Goal: Transaction & Acquisition: Purchase product/service

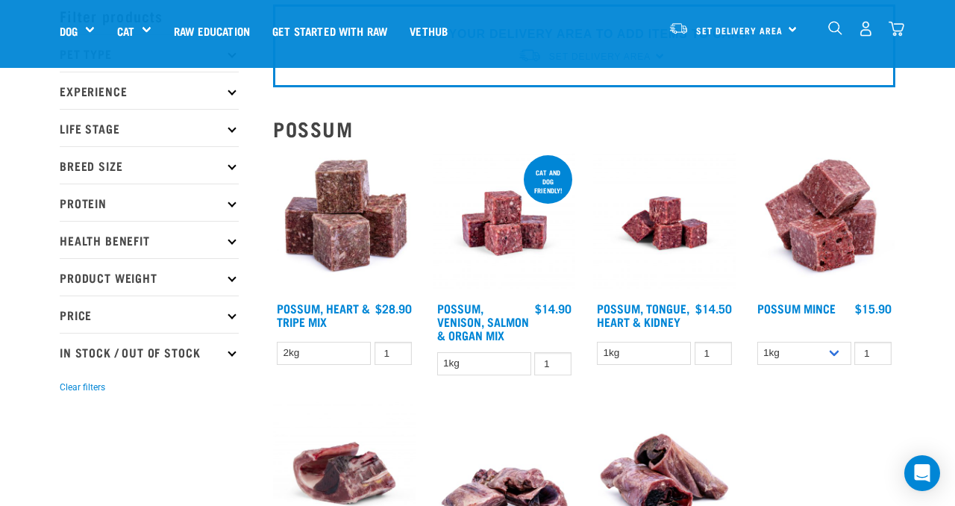
scroll to position [70, 0]
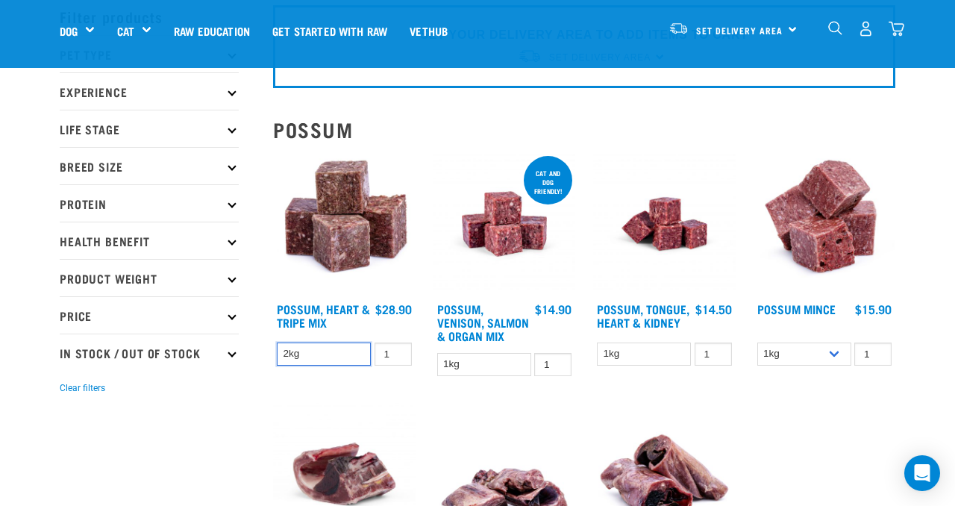
click at [328, 352] on select "2kg" at bounding box center [324, 354] width 94 height 23
click at [277, 343] on select "2kg" at bounding box center [324, 354] width 94 height 23
click at [363, 248] on img at bounding box center [344, 224] width 143 height 143
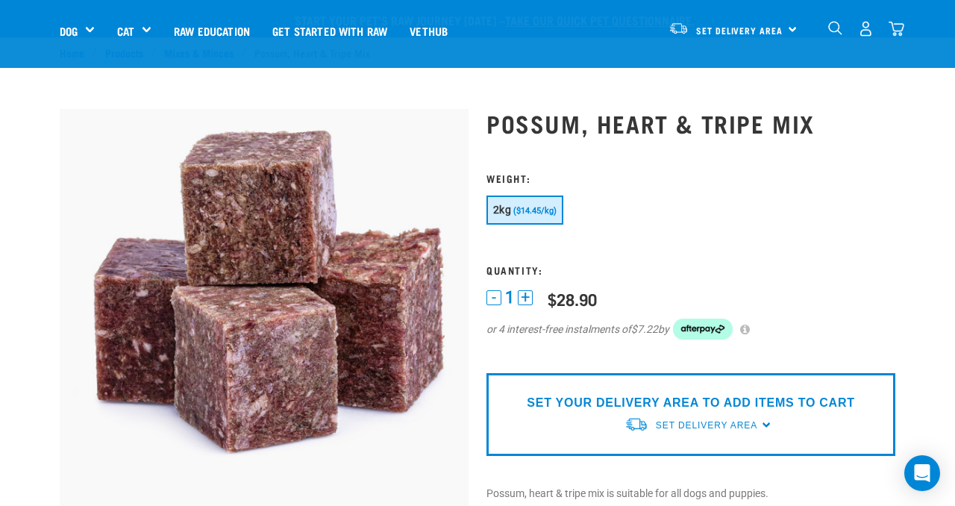
scroll to position [178, 0]
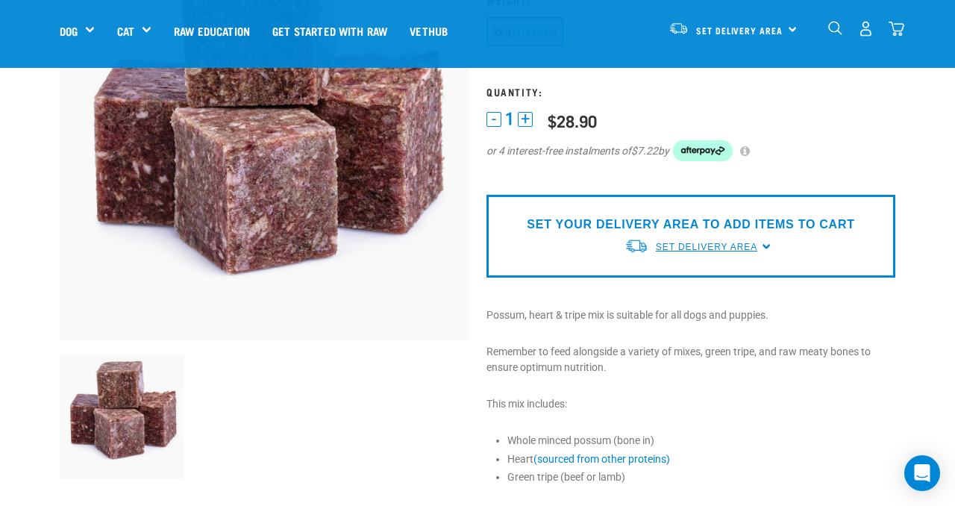
click at [688, 243] on span "Set Delivery Area" at bounding box center [706, 247] width 101 height 10
click at [692, 280] on link "[GEOGRAPHIC_DATA]" at bounding box center [699, 281] width 148 height 25
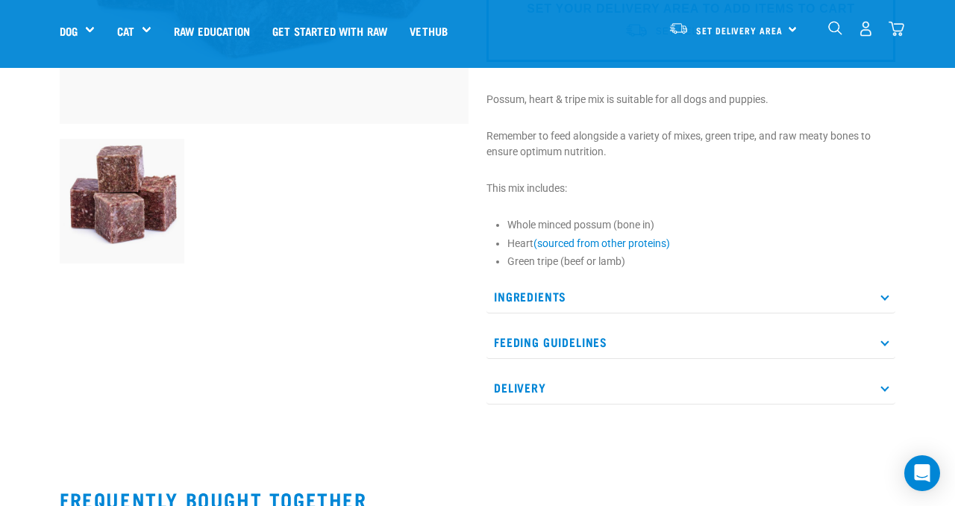
scroll to position [395, 0]
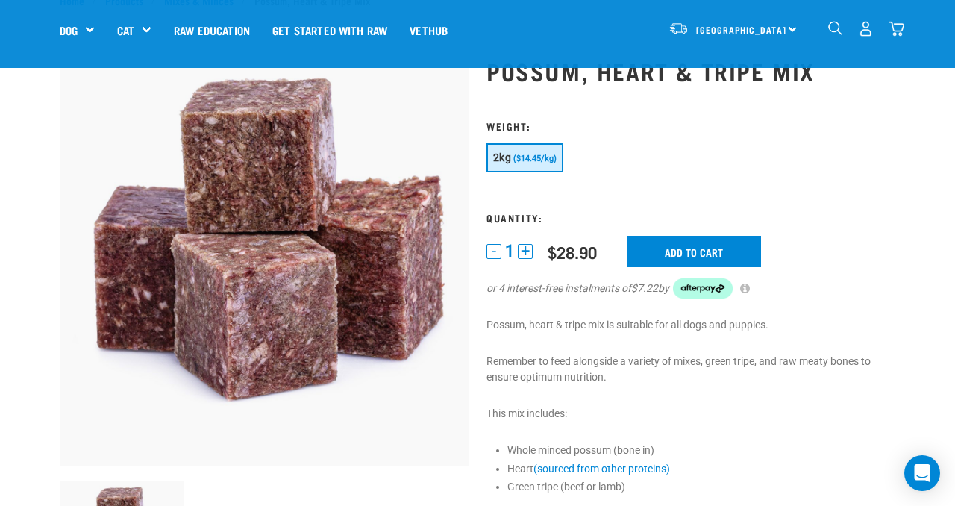
scroll to position [31, 0]
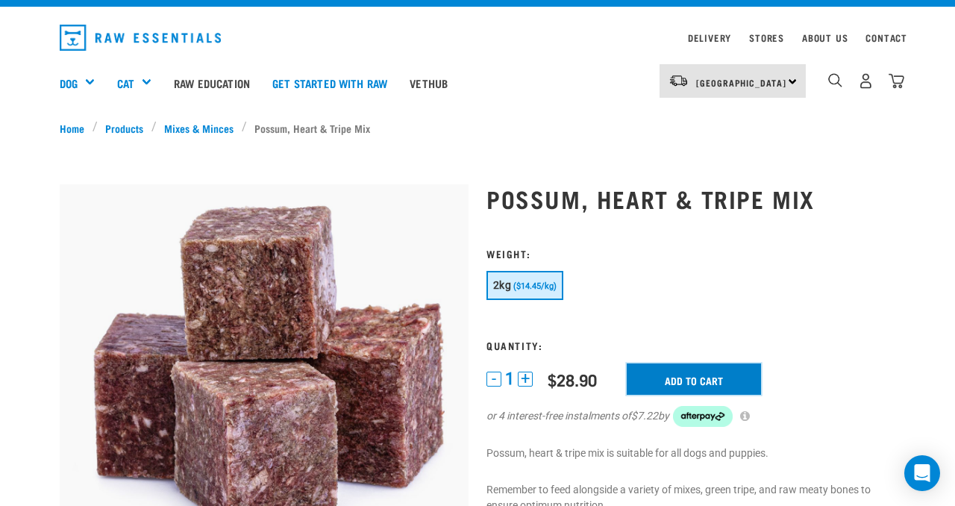
click at [710, 363] on input "Add to cart" at bounding box center [694, 378] width 134 height 31
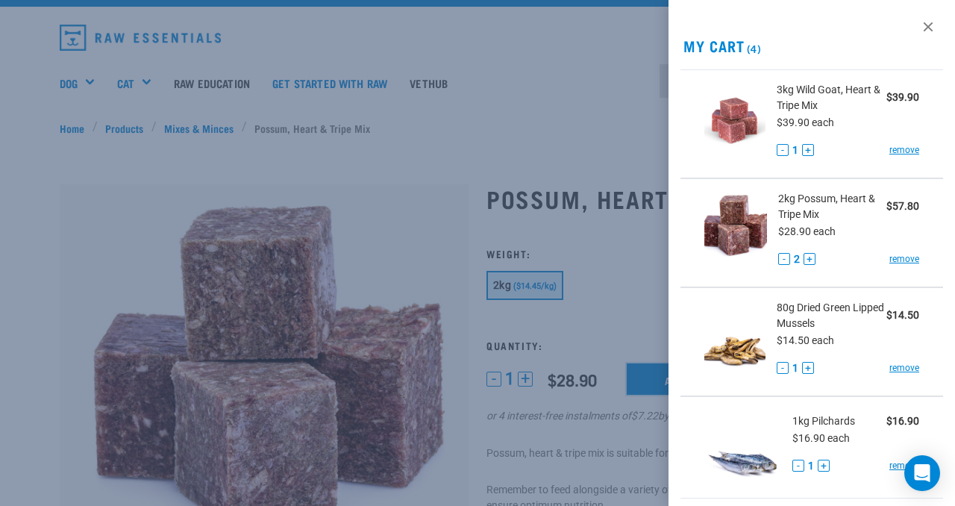
scroll to position [219, 0]
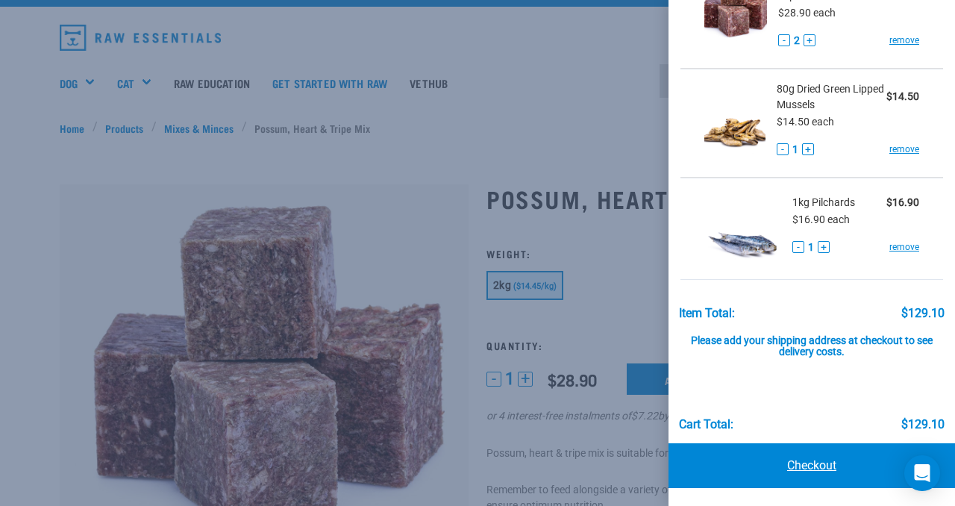
click at [792, 473] on link "Checkout" at bounding box center [812, 465] width 287 height 45
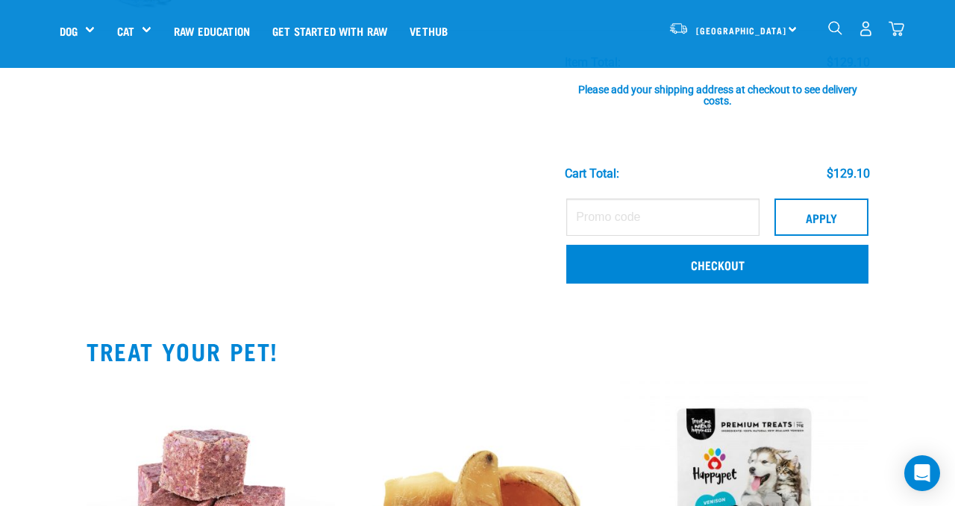
scroll to position [472, 0]
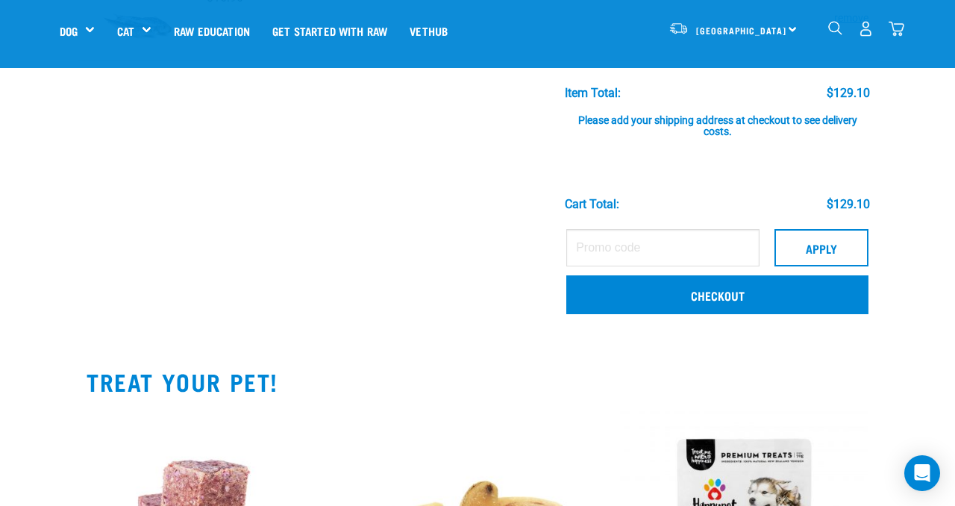
click at [757, 315] on td "Apply Checkout" at bounding box center [717, 274] width 320 height 105
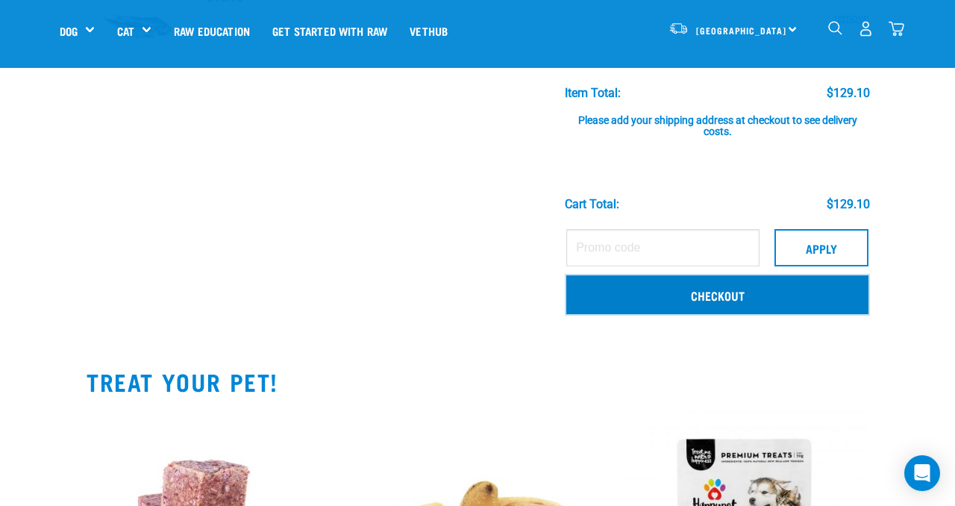
click at [731, 284] on link "Checkout" at bounding box center [717, 294] width 302 height 39
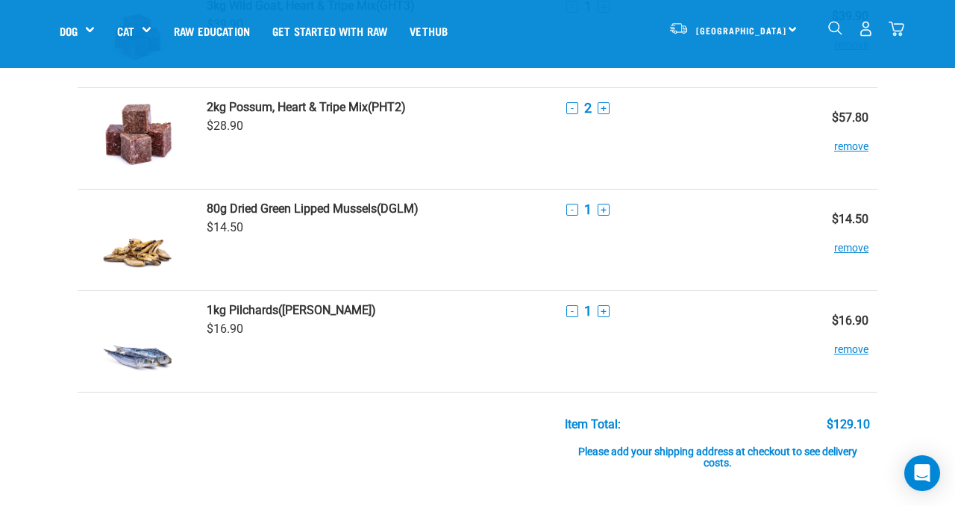
scroll to position [0, 0]
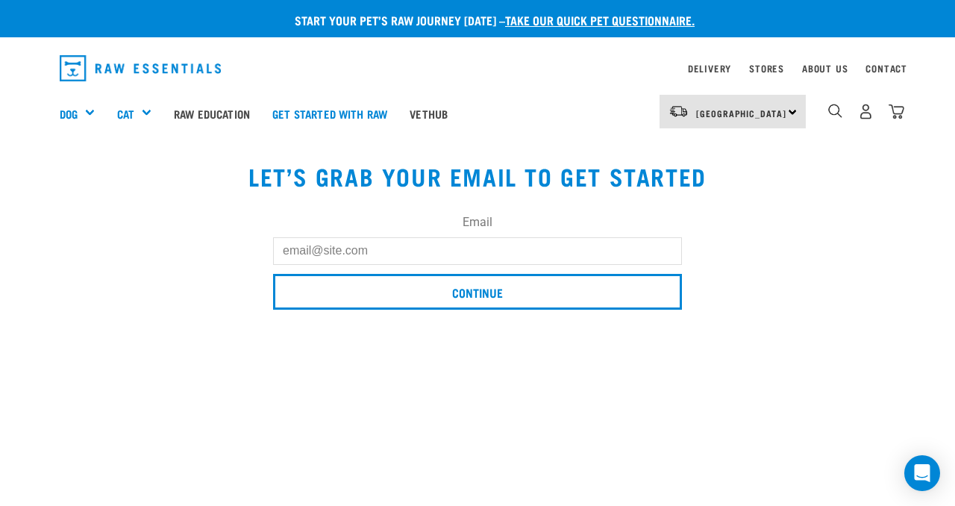
click at [451, 251] on input "Email" at bounding box center [477, 250] width 409 height 27
type input "[EMAIL_ADDRESS][DOMAIN_NAME]"
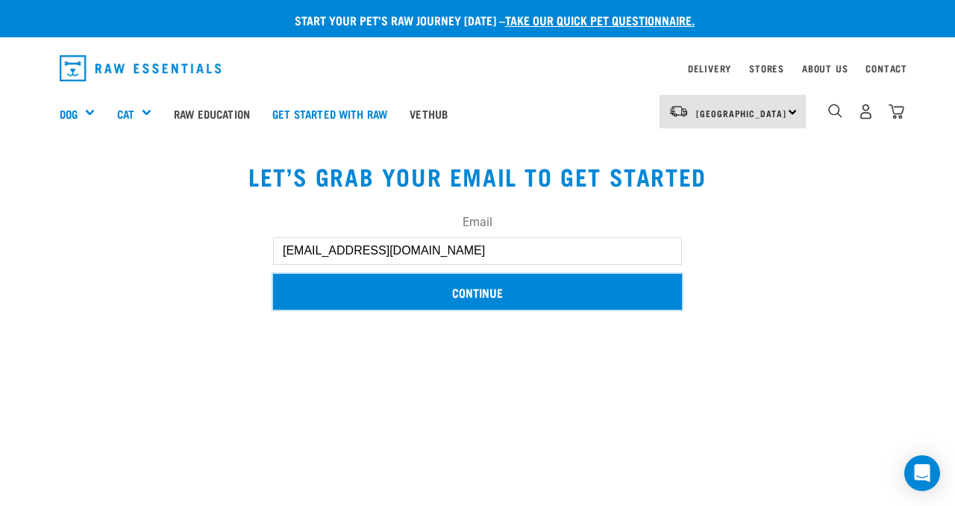
click at [458, 281] on input "Continue" at bounding box center [477, 292] width 409 height 36
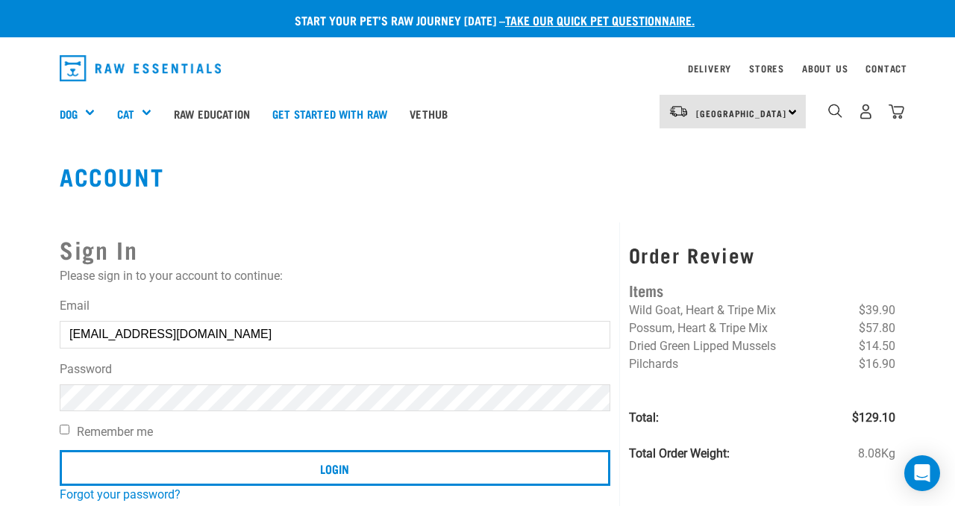
click at [348, 375] on label "Password" at bounding box center [335, 369] width 551 height 18
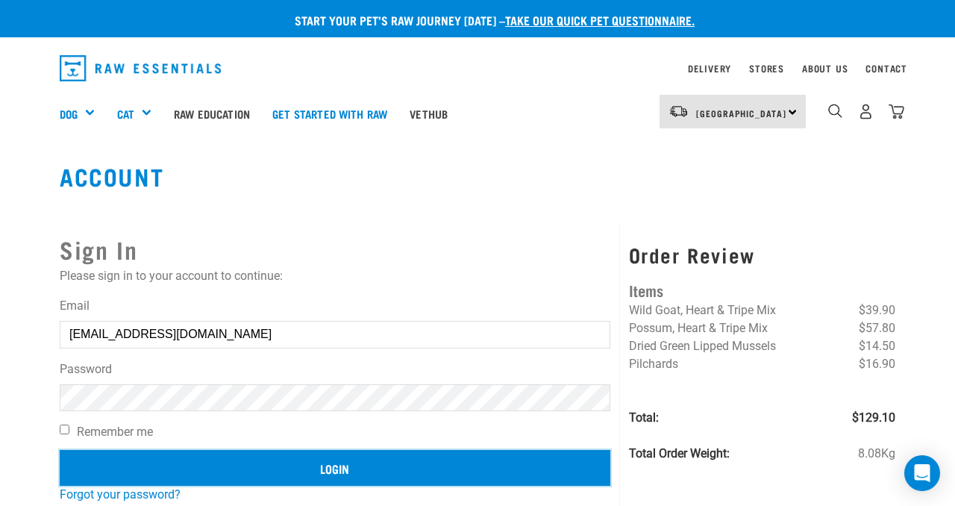
click at [348, 453] on input "Login" at bounding box center [335, 468] width 551 height 36
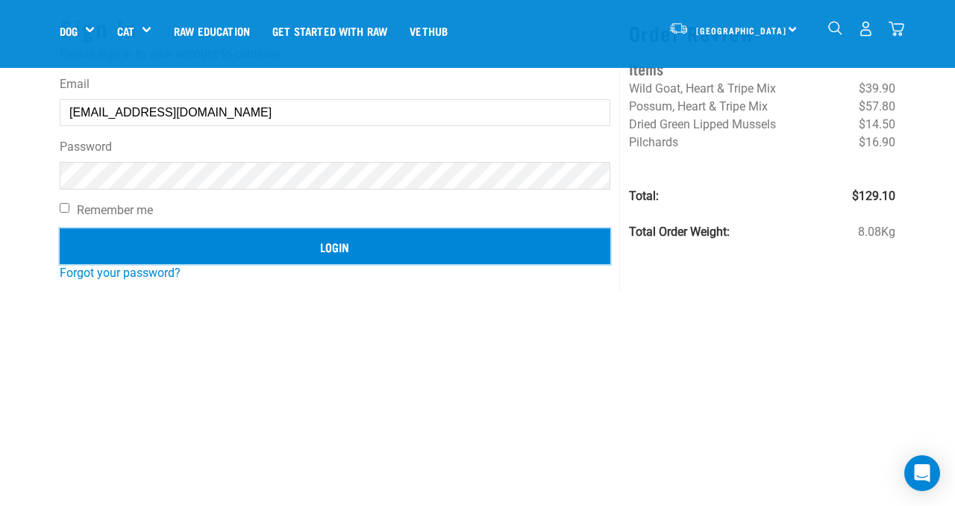
scroll to position [111, 0]
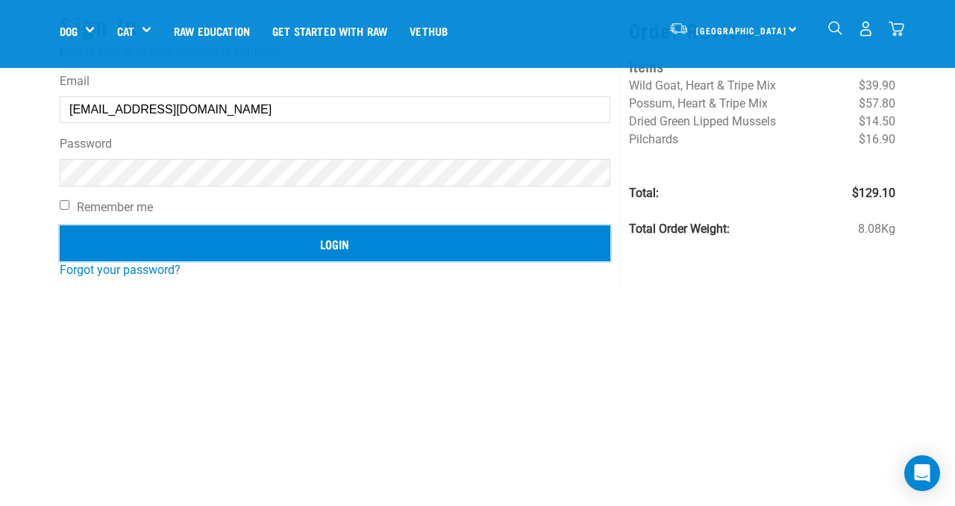
click at [395, 247] on input "Login" at bounding box center [335, 243] width 551 height 36
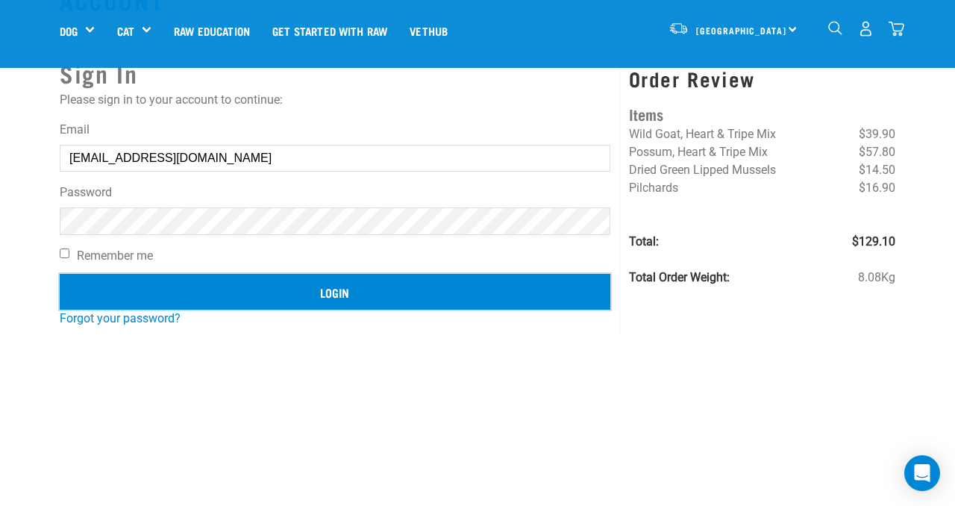
scroll to position [66, 0]
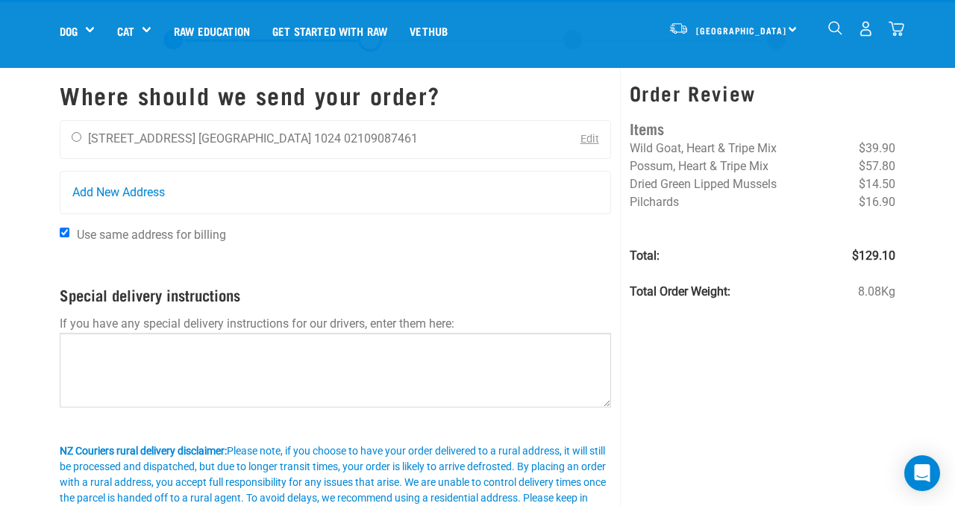
scroll to position [33, 0]
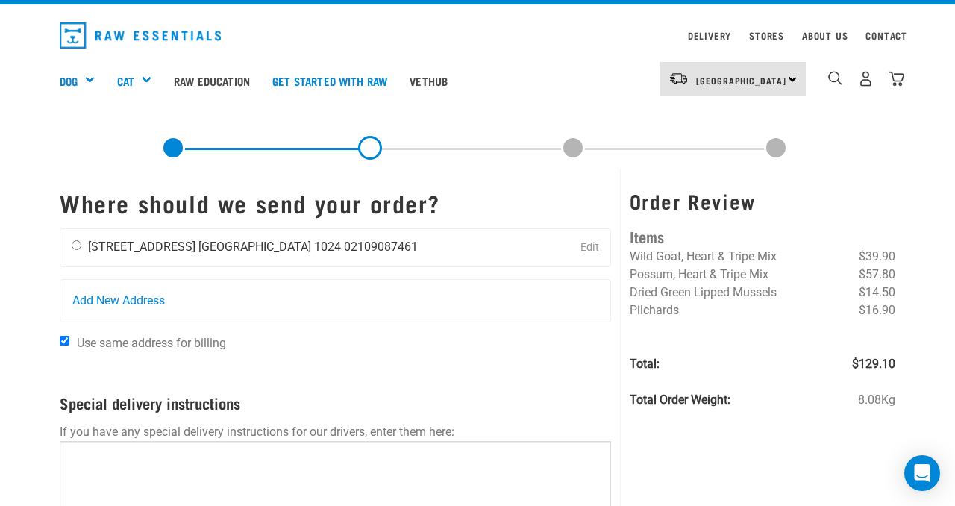
click at [269, 248] on li "[GEOGRAPHIC_DATA] 1024" at bounding box center [269, 247] width 143 height 14
click at [75, 246] on input "radio" at bounding box center [77, 245] width 10 height 10
radio input "true"
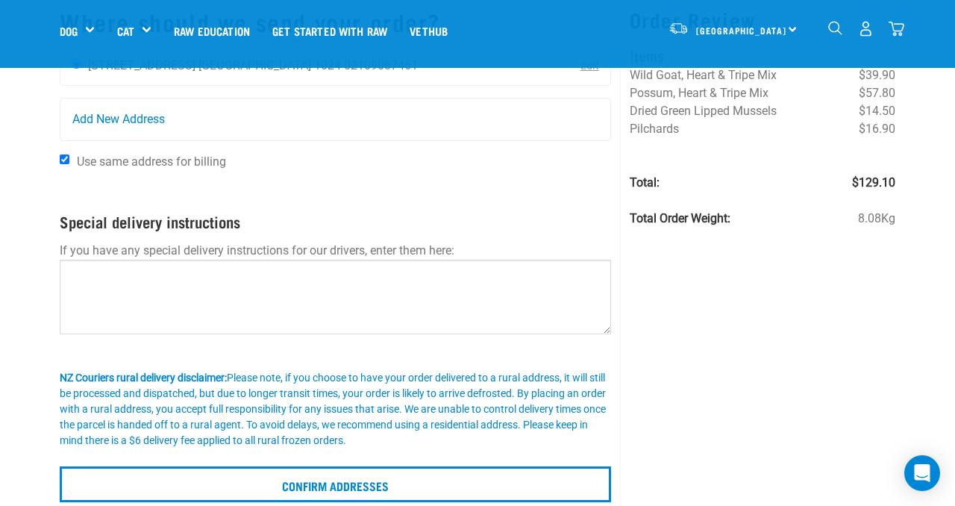
scroll to position [170, 0]
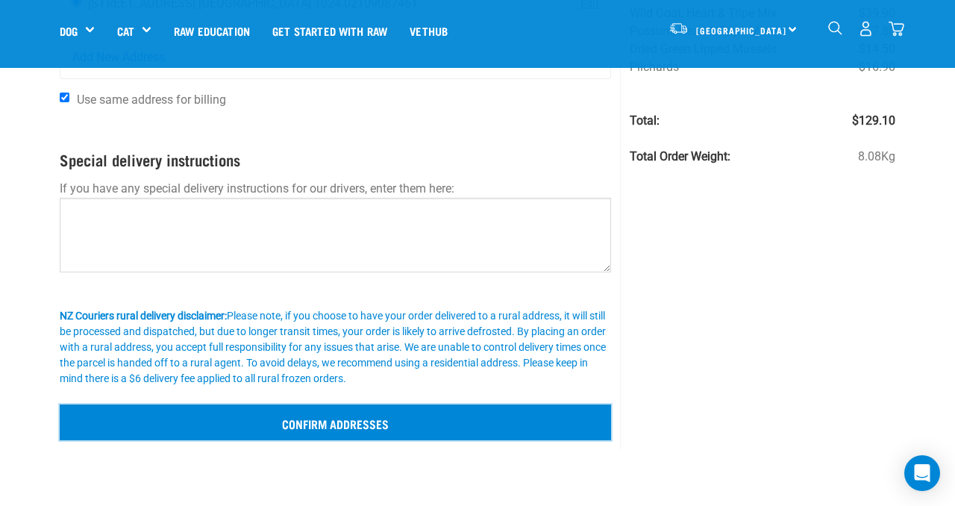
click at [419, 422] on input "Confirm addresses" at bounding box center [335, 422] width 551 height 36
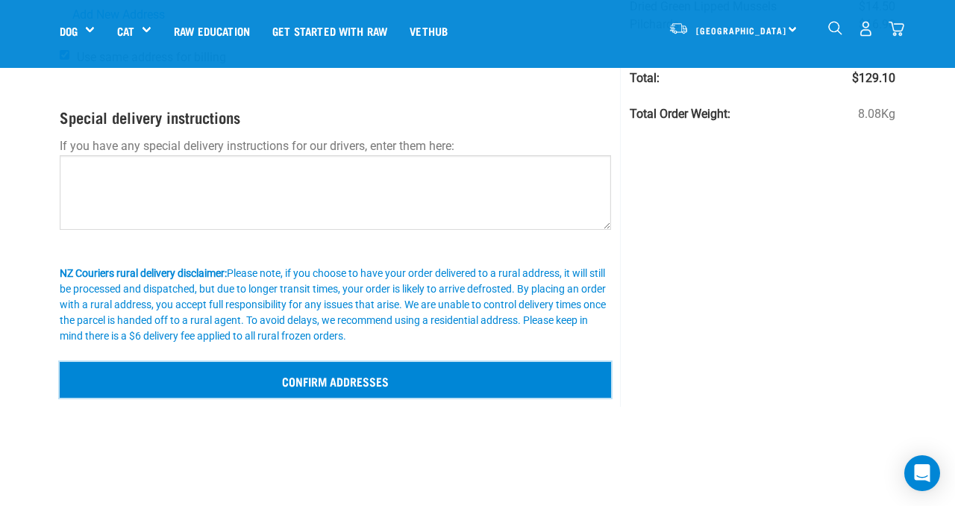
scroll to position [230, 0]
